Goal: Task Accomplishment & Management: Manage account settings

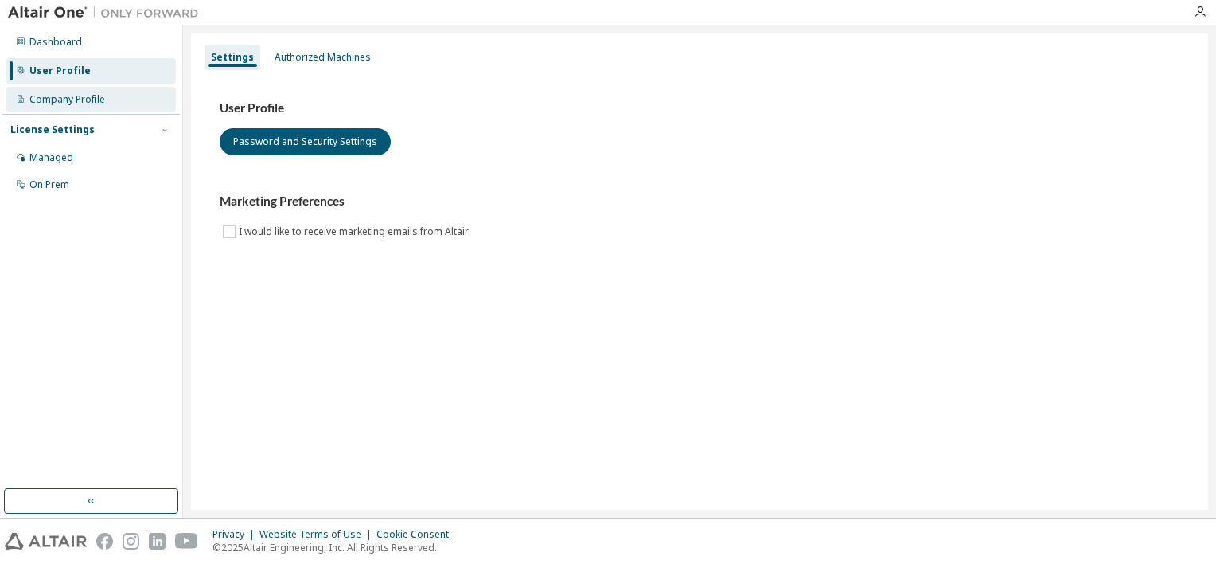
click at [89, 103] on div "Company Profile" at bounding box center [67, 99] width 76 height 13
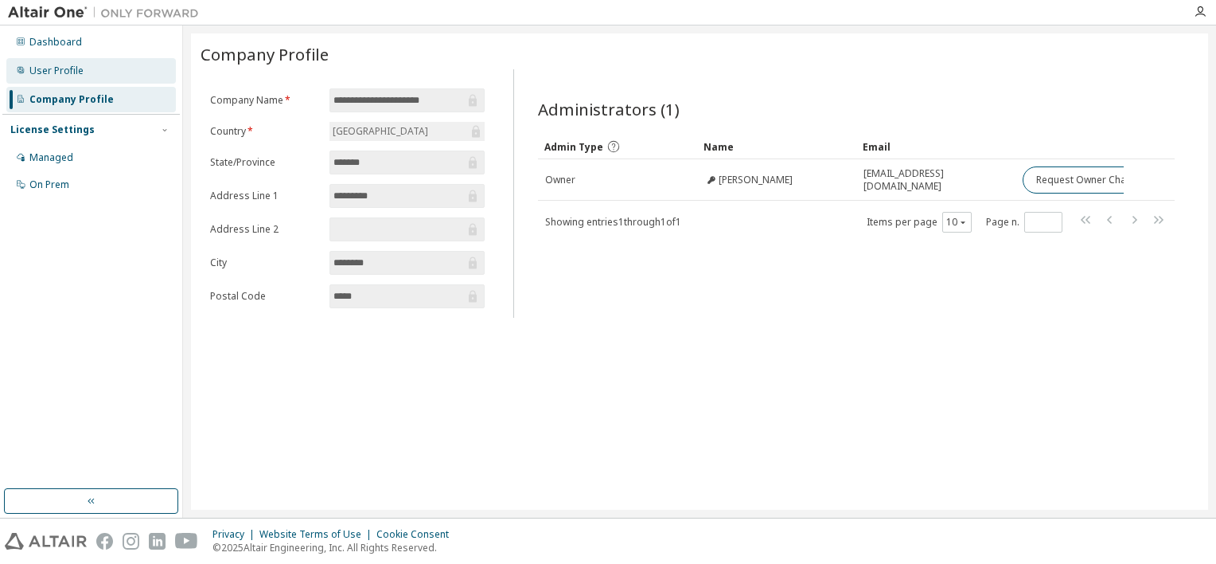
click at [63, 73] on div "User Profile" at bounding box center [56, 70] width 54 height 13
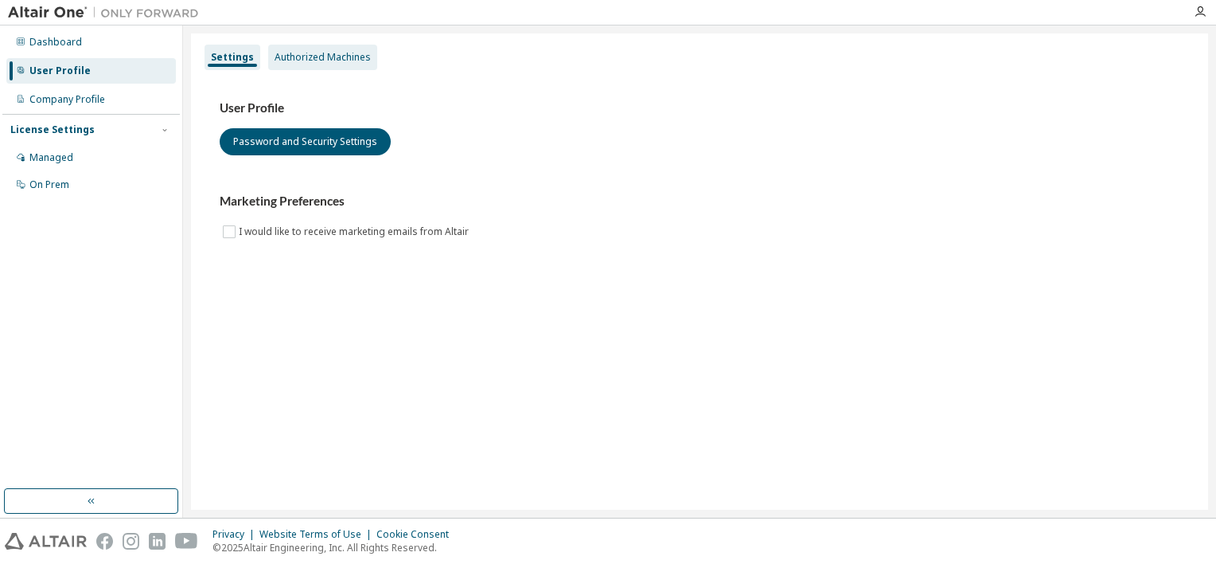
click at [285, 65] on div "Authorized Machines" at bounding box center [322, 57] width 109 height 25
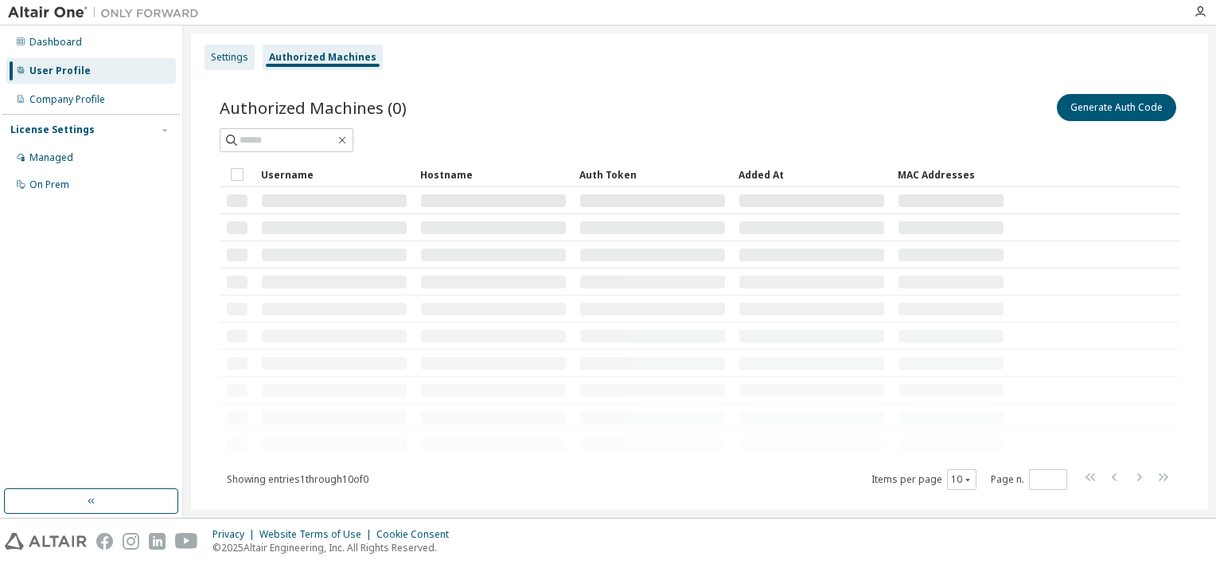
click at [241, 49] on div "Settings" at bounding box center [230, 57] width 50 height 25
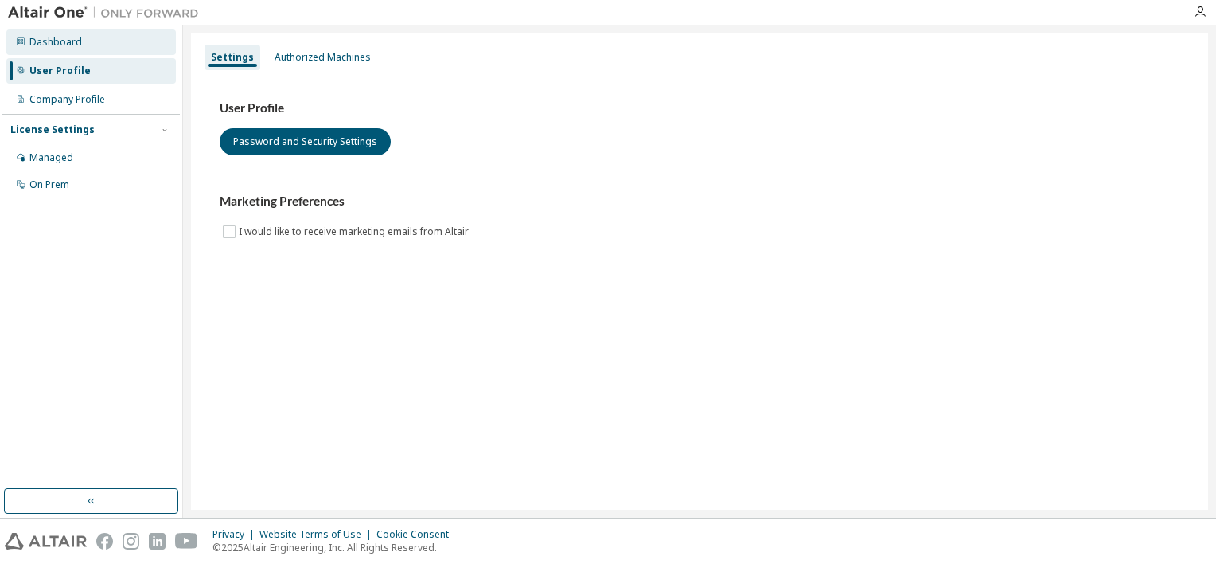
click at [103, 48] on div "Dashboard" at bounding box center [91, 41] width 170 height 25
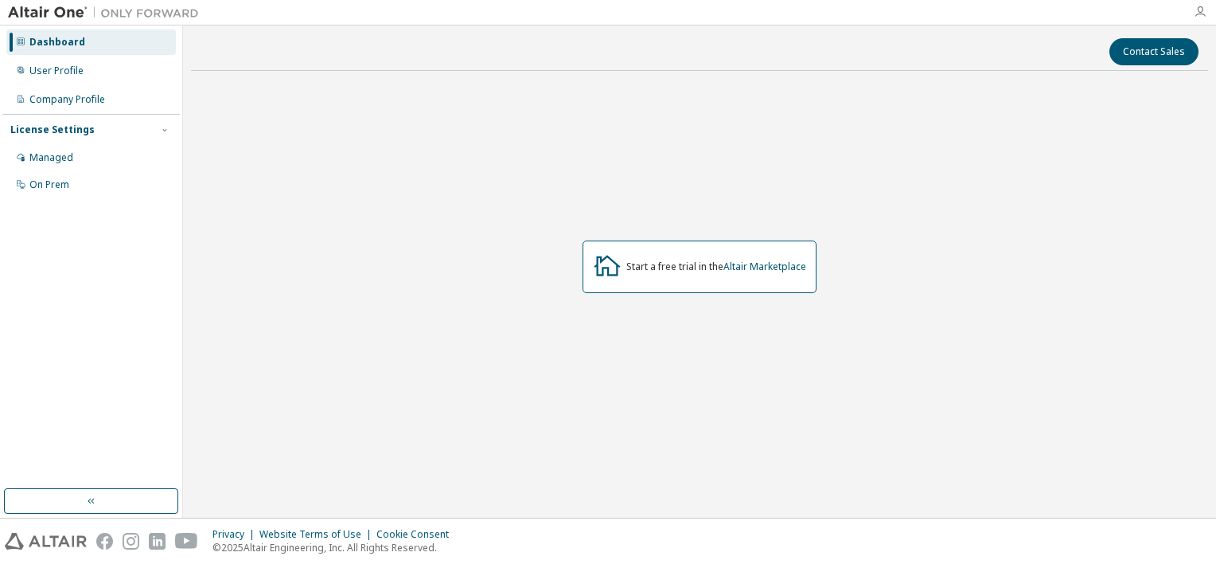
click at [1195, 17] on icon "button" at bounding box center [1200, 12] width 13 height 13
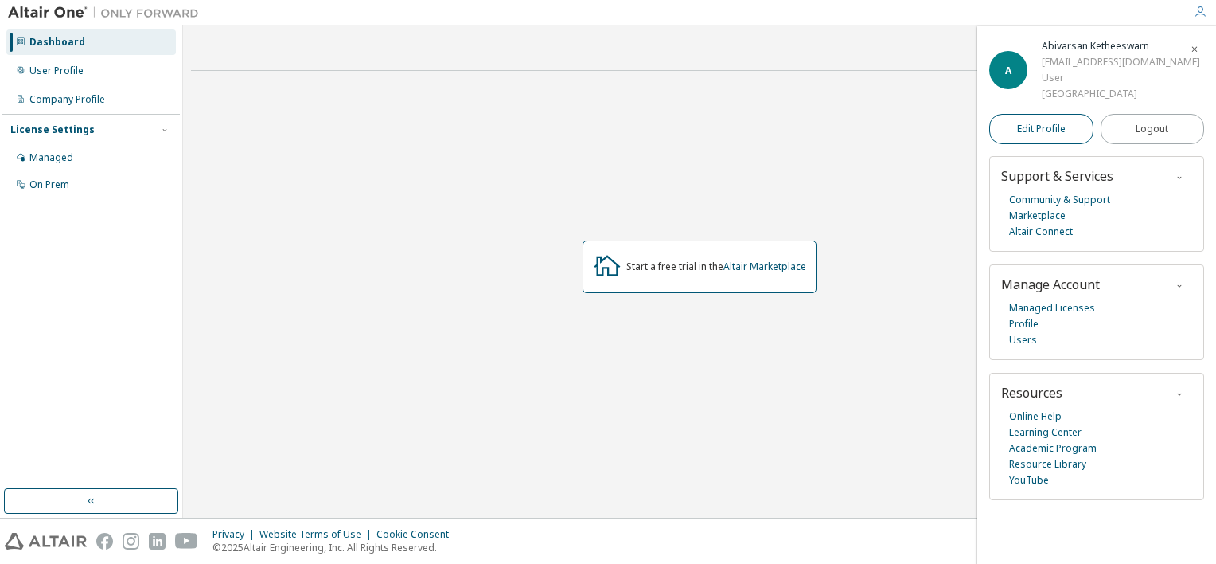
click at [1055, 128] on span "Edit Profile" at bounding box center [1041, 129] width 49 height 13
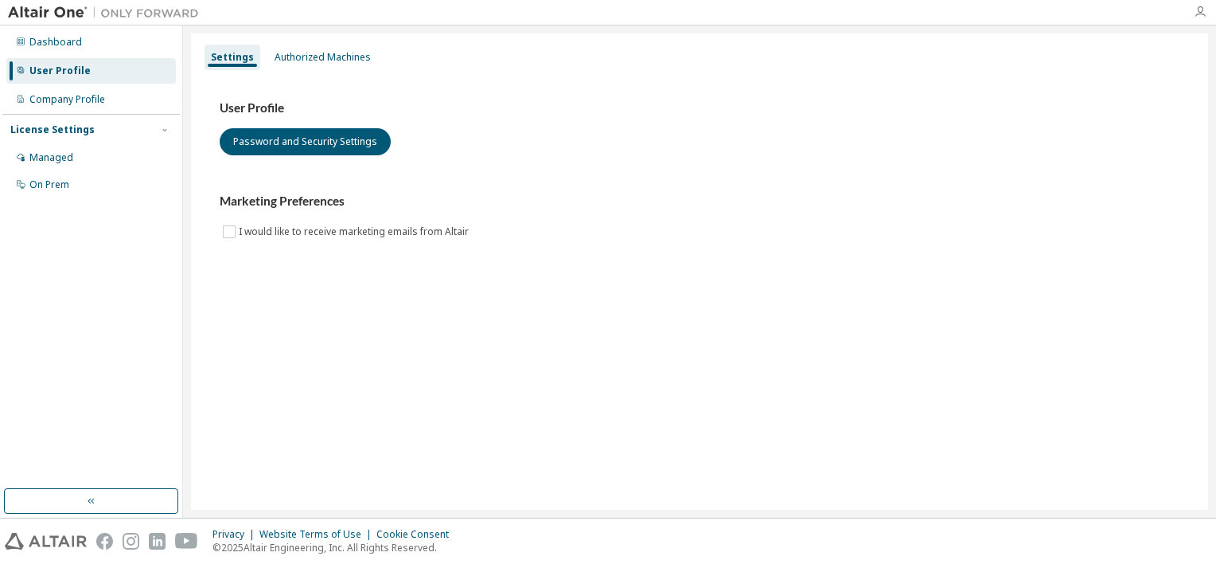
click at [1201, 10] on icon "button" at bounding box center [1200, 12] width 13 height 13
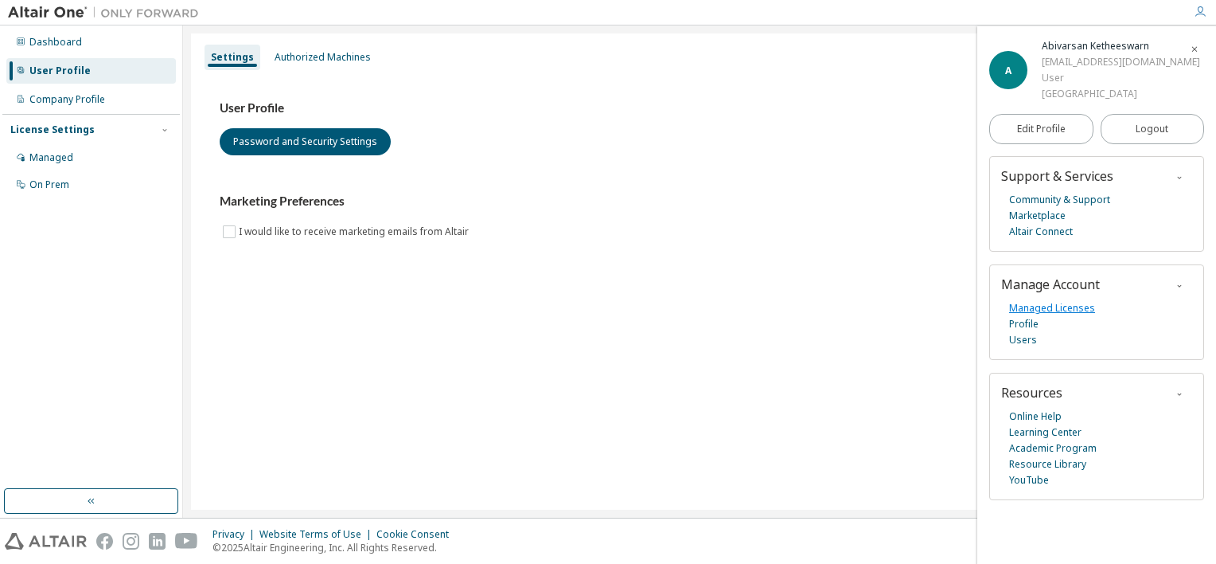
click at [1060, 306] on link "Managed Licenses" at bounding box center [1052, 308] width 86 height 16
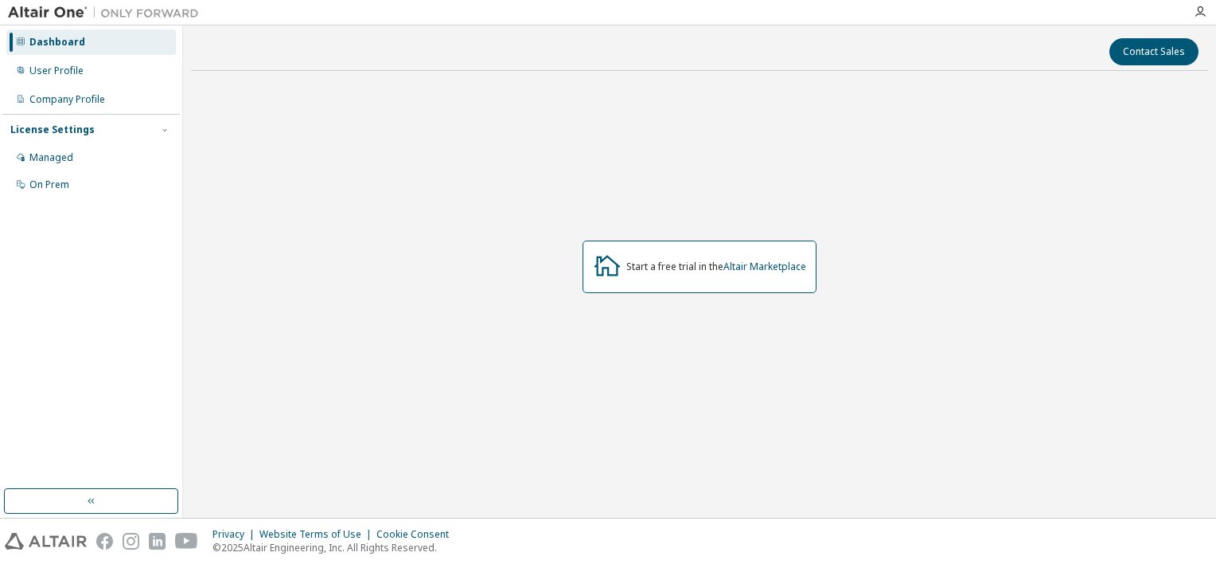
click at [1208, 19] on div at bounding box center [1201, 12] width 32 height 24
click at [1203, 12] on icon "button" at bounding box center [1200, 12] width 13 height 13
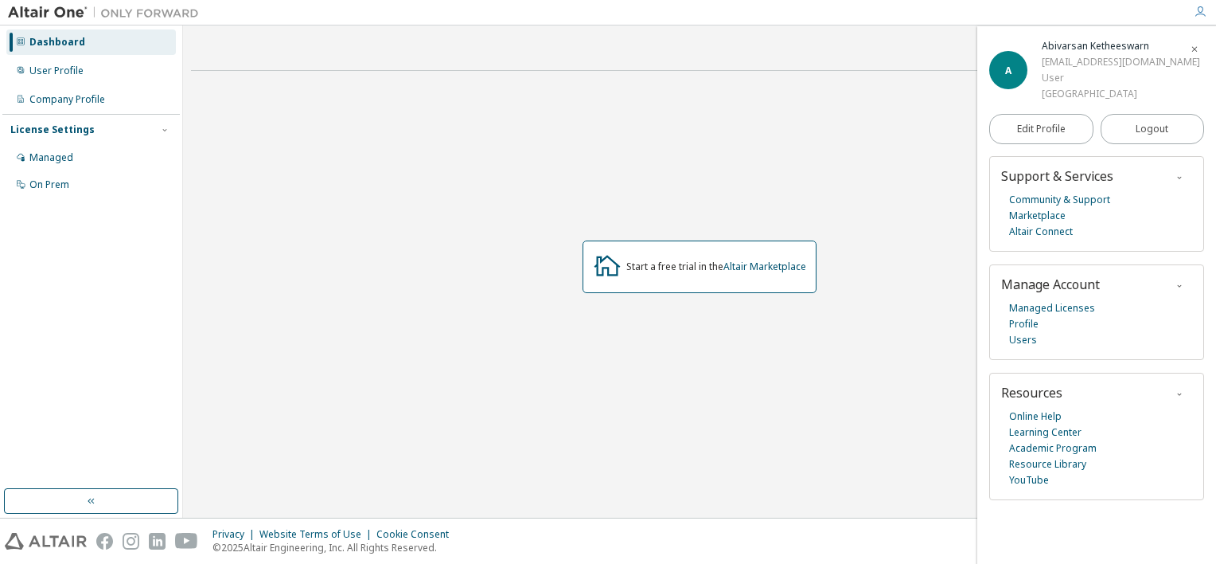
click at [1184, 283] on icon "button" at bounding box center [1180, 286] width 10 height 10
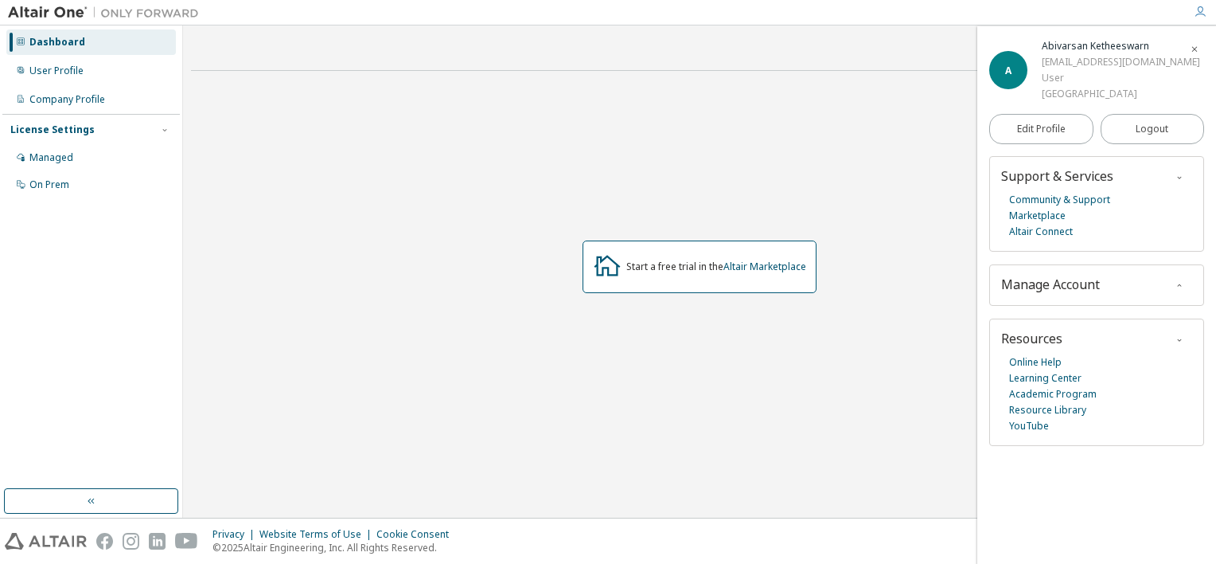
click at [1184, 281] on icon "button" at bounding box center [1180, 286] width 10 height 10
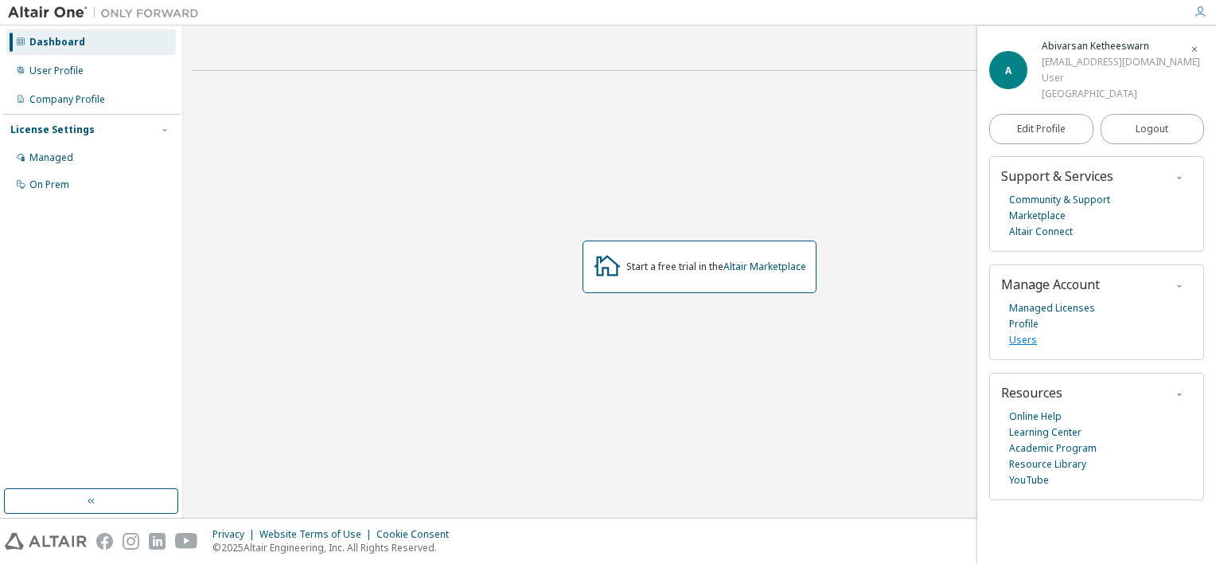
click at [1027, 342] on link "Users" at bounding box center [1023, 340] width 28 height 16
click at [1016, 323] on link "Profile" at bounding box center [1023, 324] width 29 height 16
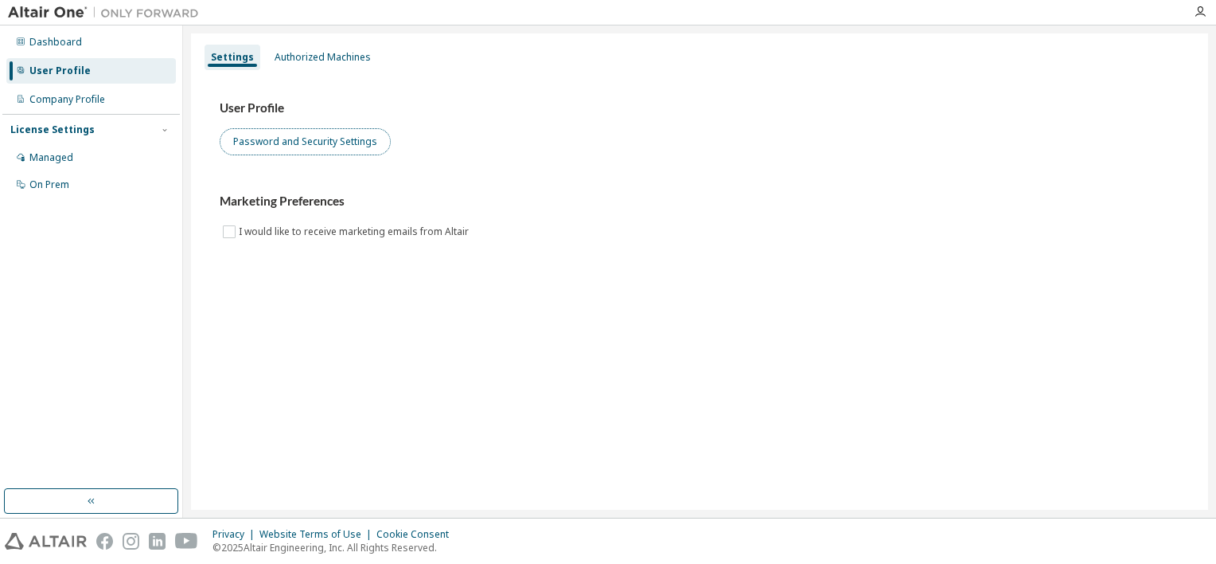
click at [354, 149] on button "Password and Security Settings" at bounding box center [305, 141] width 171 height 27
click at [277, 146] on button "Password and Security Settings" at bounding box center [305, 141] width 171 height 27
click at [1191, 10] on div at bounding box center [1201, 12] width 32 height 13
click at [1199, 16] on icon "button" at bounding box center [1200, 12] width 13 height 13
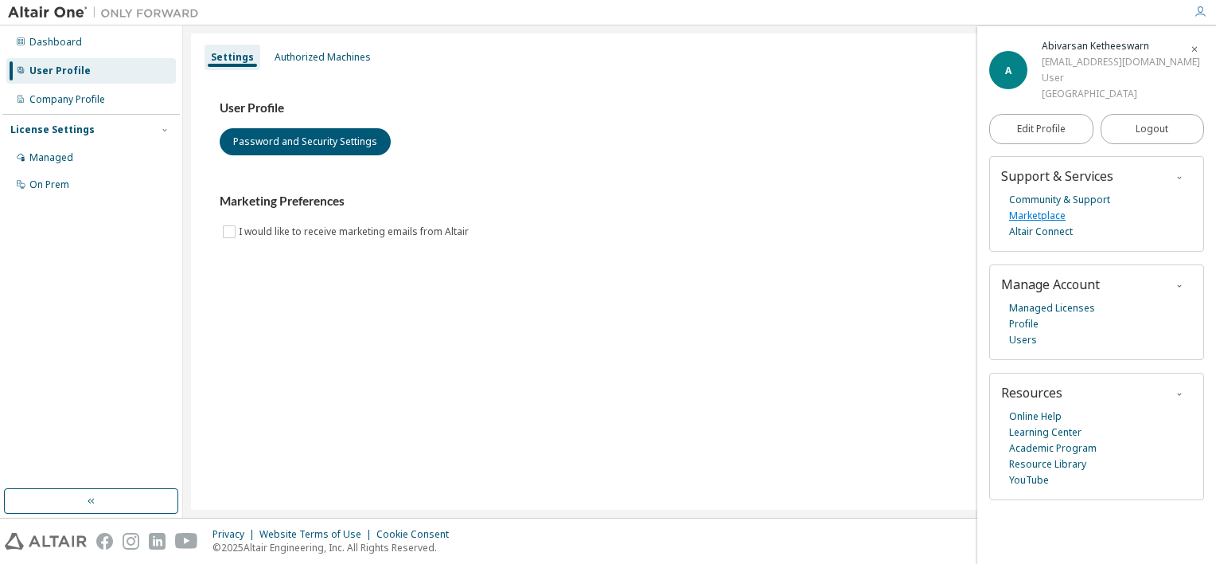
click at [1048, 217] on link "Marketplace" at bounding box center [1037, 216] width 57 height 16
click at [1022, 213] on link "Marketplace" at bounding box center [1037, 216] width 57 height 16
click at [332, 147] on button "Password and Security Settings" at bounding box center [305, 141] width 171 height 27
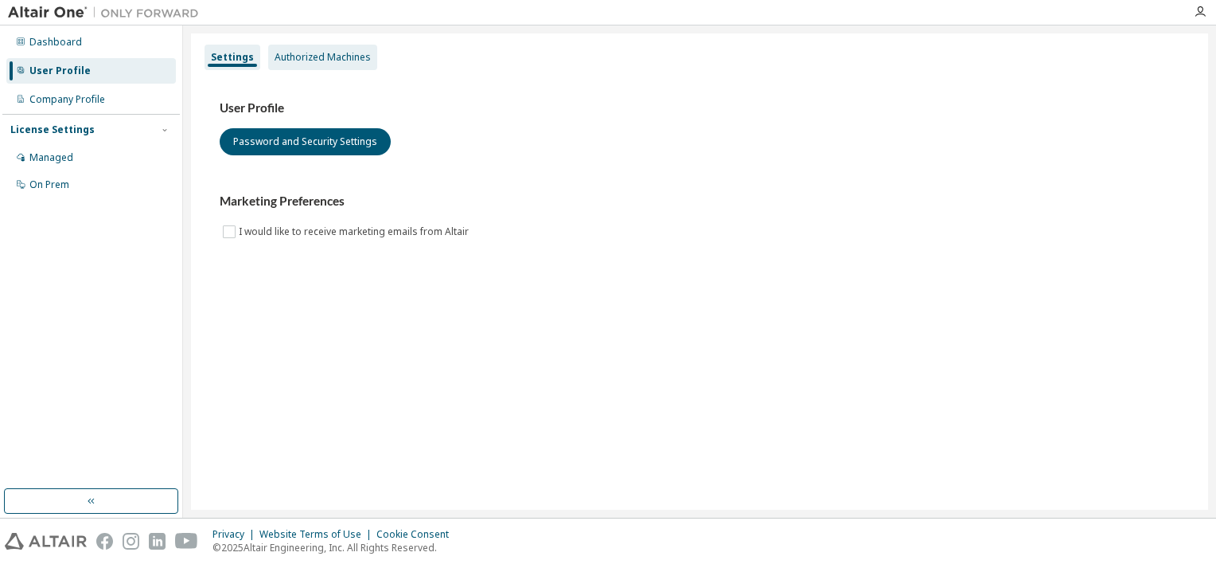
click at [350, 62] on div "Authorized Machines" at bounding box center [323, 57] width 96 height 13
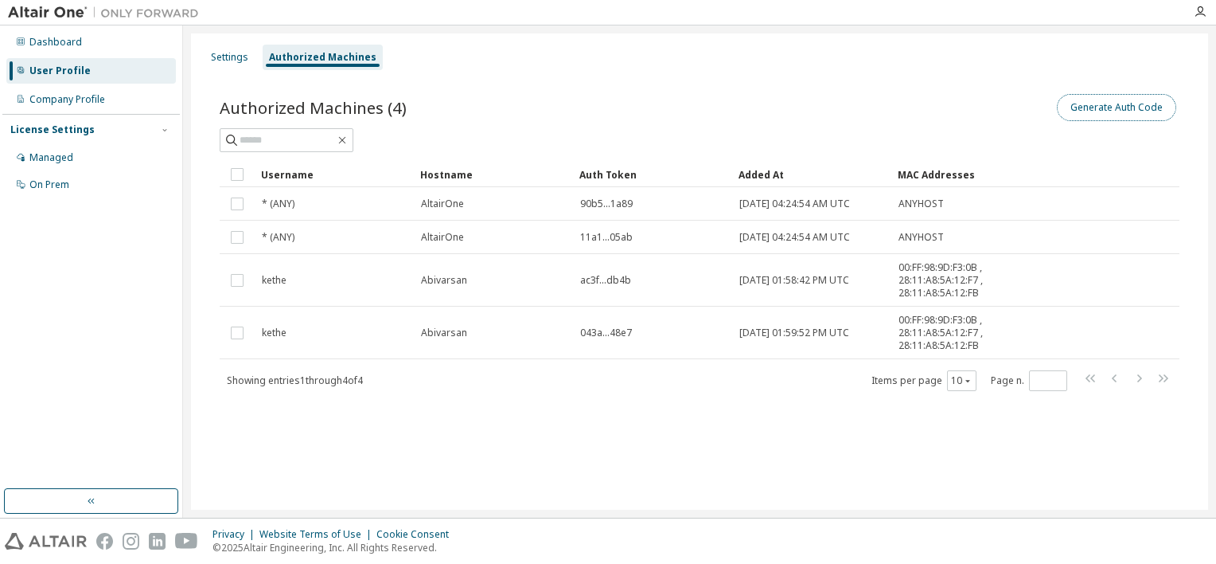
click at [1122, 105] on button "Generate Auth Code" at bounding box center [1116, 107] width 119 height 27
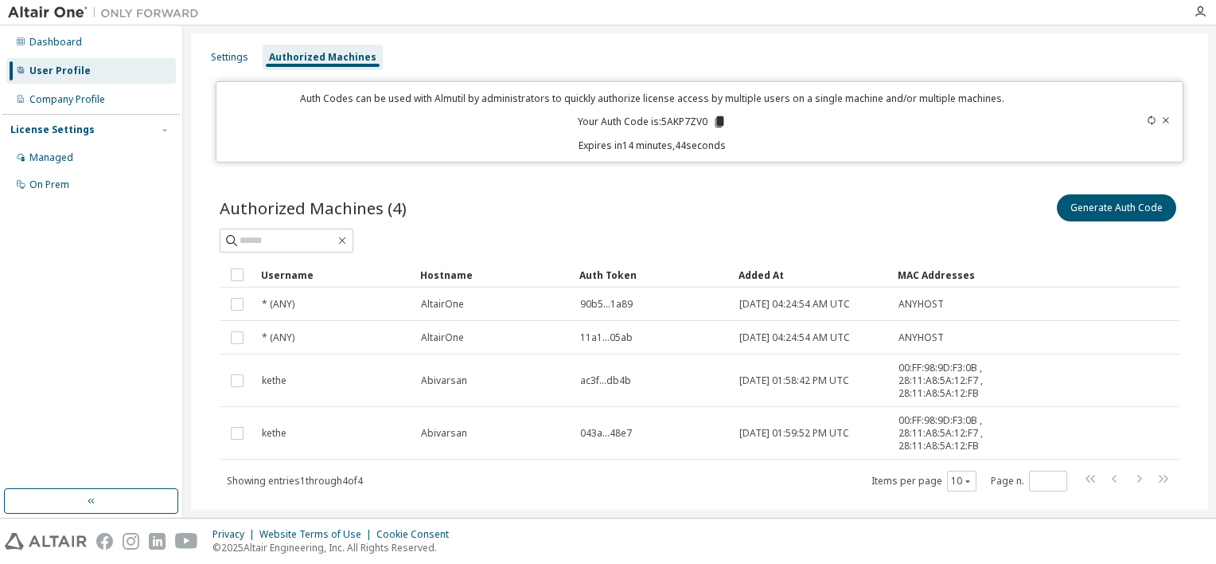
click at [716, 124] on icon at bounding box center [720, 121] width 9 height 11
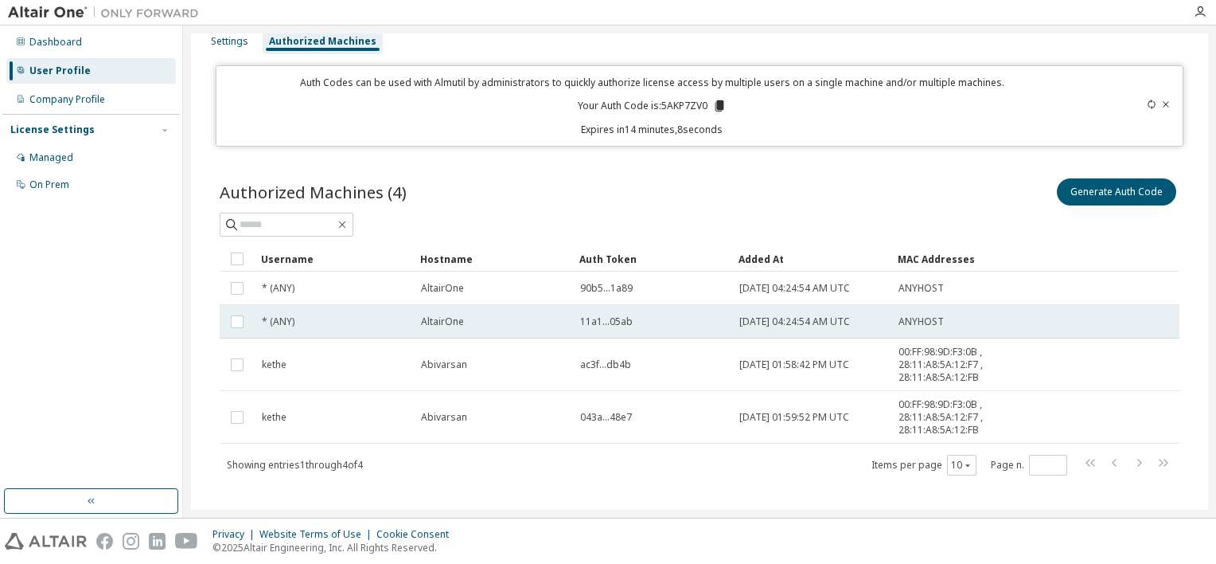
scroll to position [32, 0]
